Goal: Find specific page/section: Find specific page/section

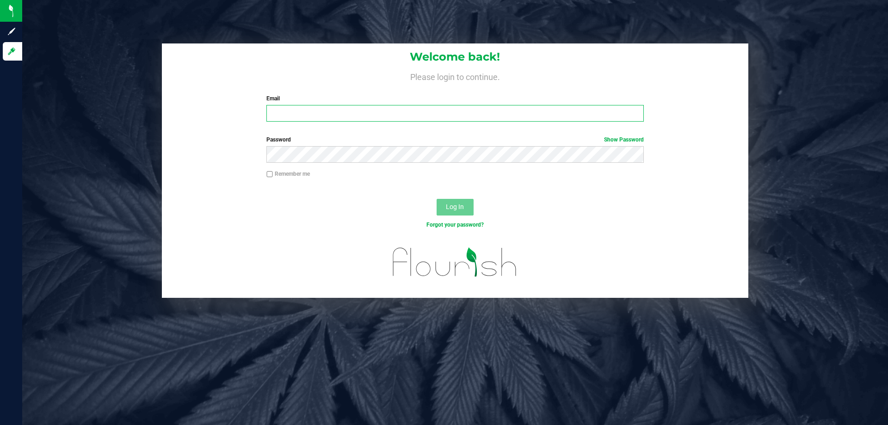
click at [297, 111] on input "Email" at bounding box center [455, 113] width 377 height 17
type input "[EMAIL_ADDRESS][DOMAIN_NAME]"
click at [437, 199] on button "Log In" at bounding box center [455, 207] width 37 height 17
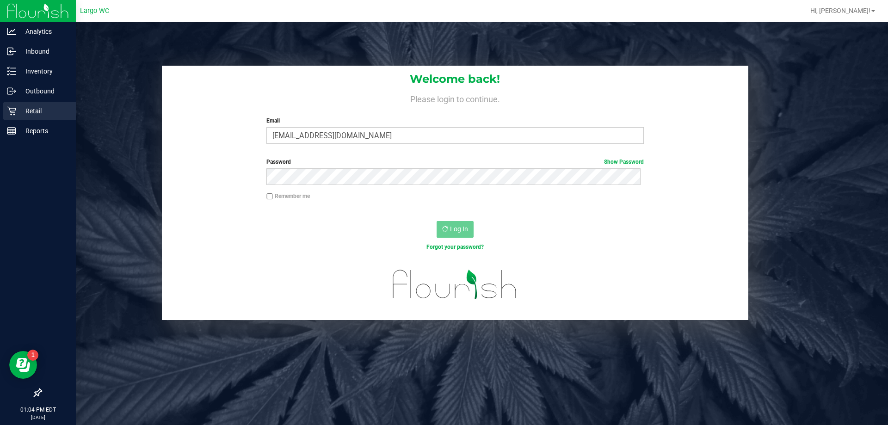
click at [18, 111] on p "Retail" at bounding box center [44, 110] width 56 height 11
click at [34, 115] on p "Retail" at bounding box center [44, 110] width 56 height 11
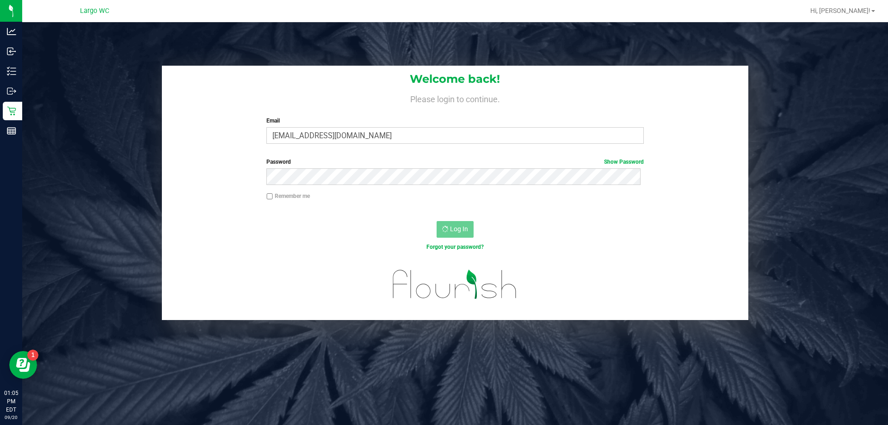
click at [100, 247] on div "Welcome back! Please login to continue. Email [EMAIL_ADDRESS][DOMAIN_NAME] Requ…" at bounding box center [455, 193] width 880 height 254
click at [8, 113] on icon at bounding box center [11, 110] width 9 height 9
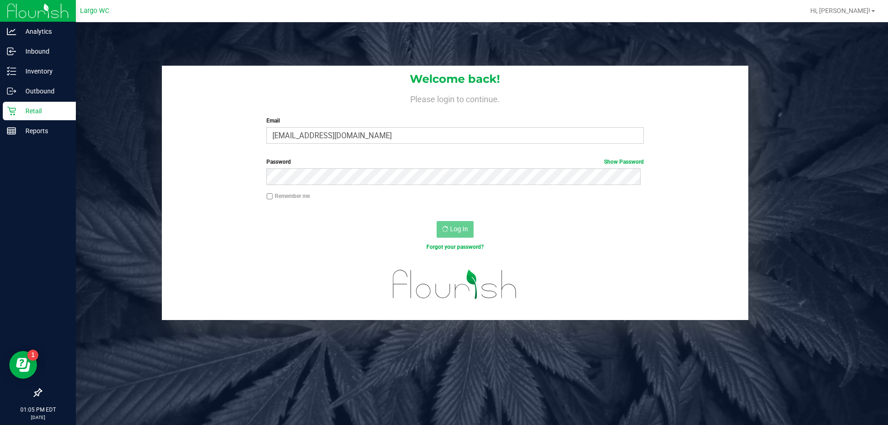
click at [28, 106] on p "Retail" at bounding box center [44, 110] width 56 height 11
